Goal: Information Seeking & Learning: Learn about a topic

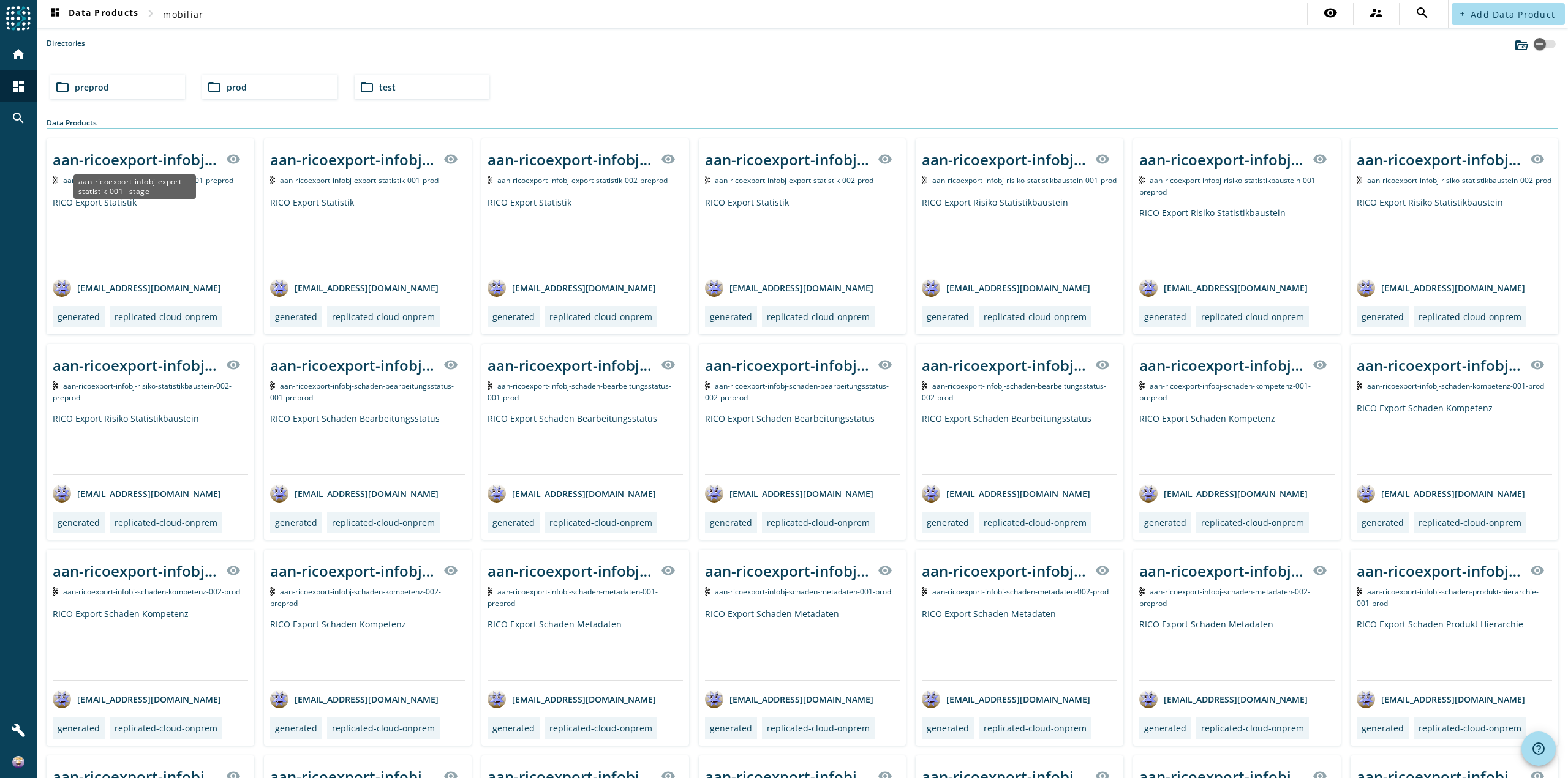
click at [180, 155] on div "aan-ricoexport-infobj-export-statistik-001-_stage_" at bounding box center [135, 159] width 166 height 20
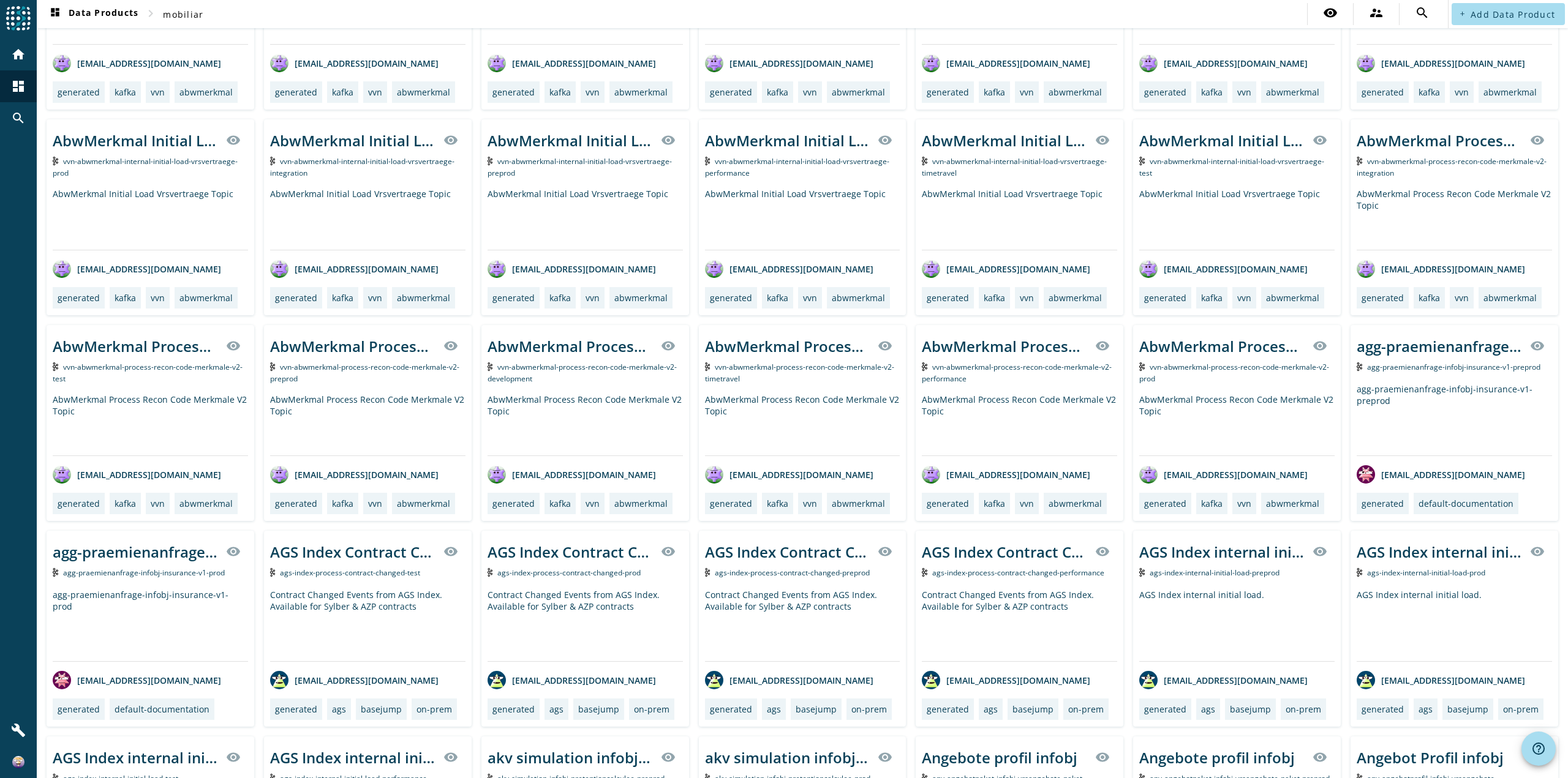
scroll to position [2343, 0]
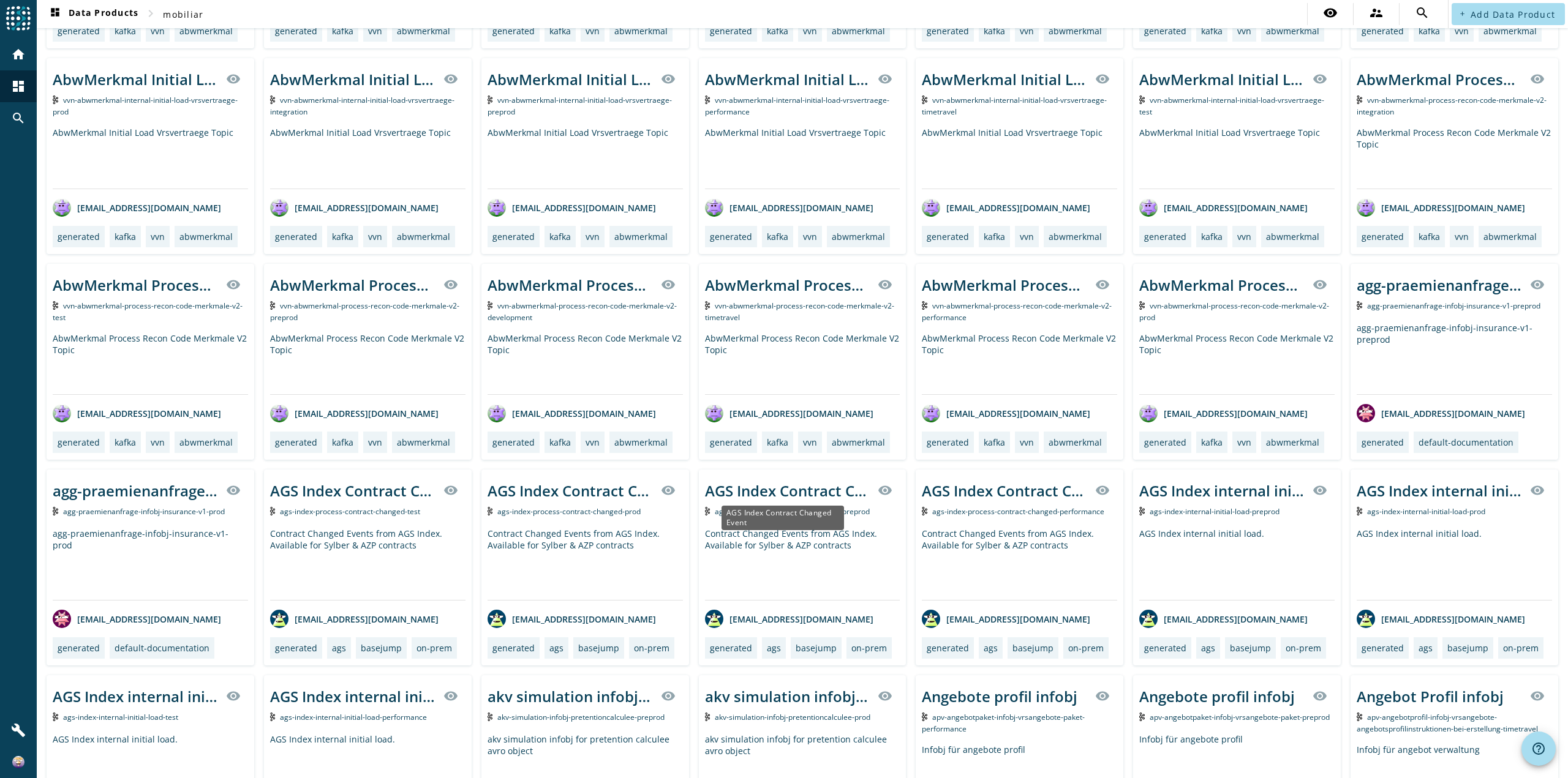
click at [773, 492] on div "AGS Index Contract Changed Event" at bounding box center [787, 490] width 166 height 20
